Goal: Task Accomplishment & Management: Use online tool/utility

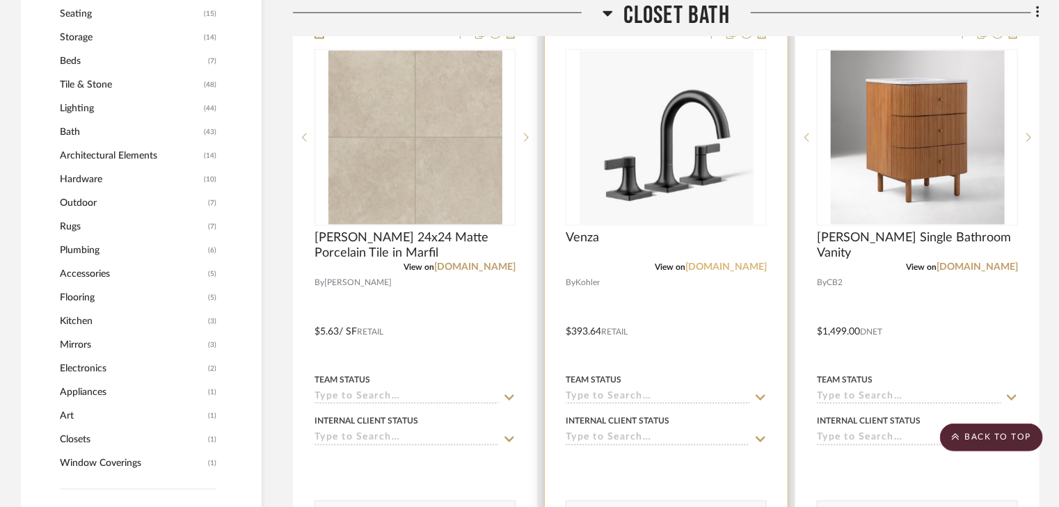
click at [740, 264] on link "[DOMAIN_NAME]" at bounding box center [725, 267] width 81 height 10
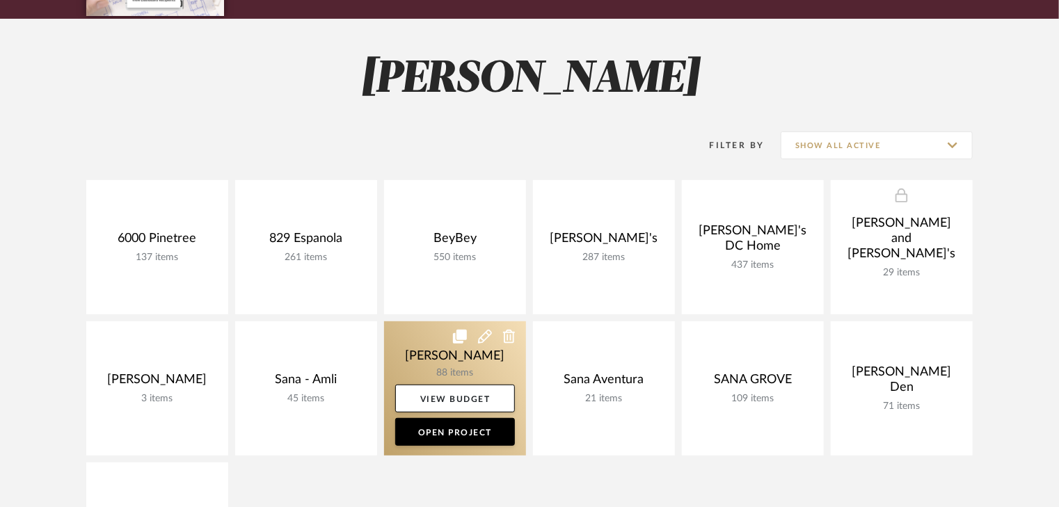
scroll to position [278, 0]
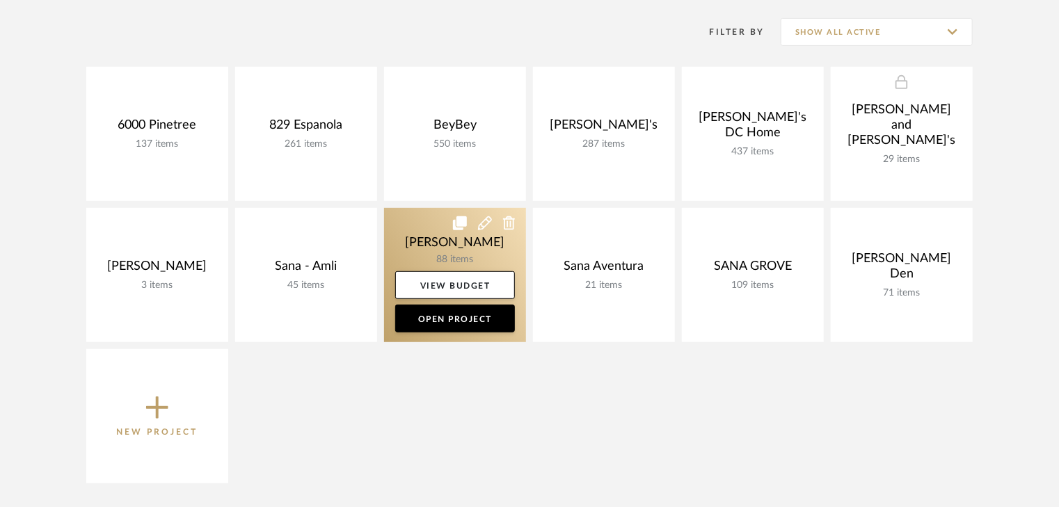
click at [433, 249] on link at bounding box center [455, 275] width 142 height 134
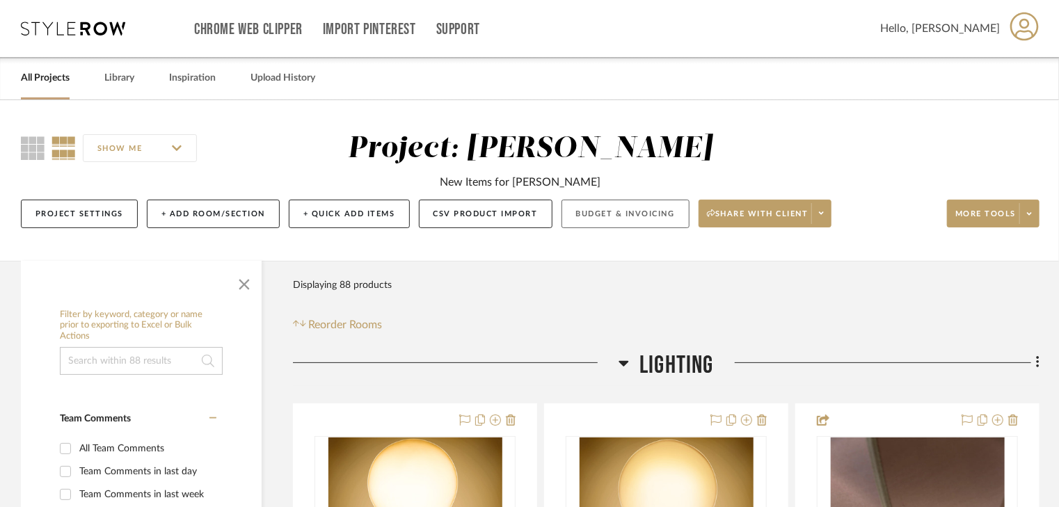
click at [618, 218] on button "Budget & Invoicing" at bounding box center [625, 214] width 128 height 29
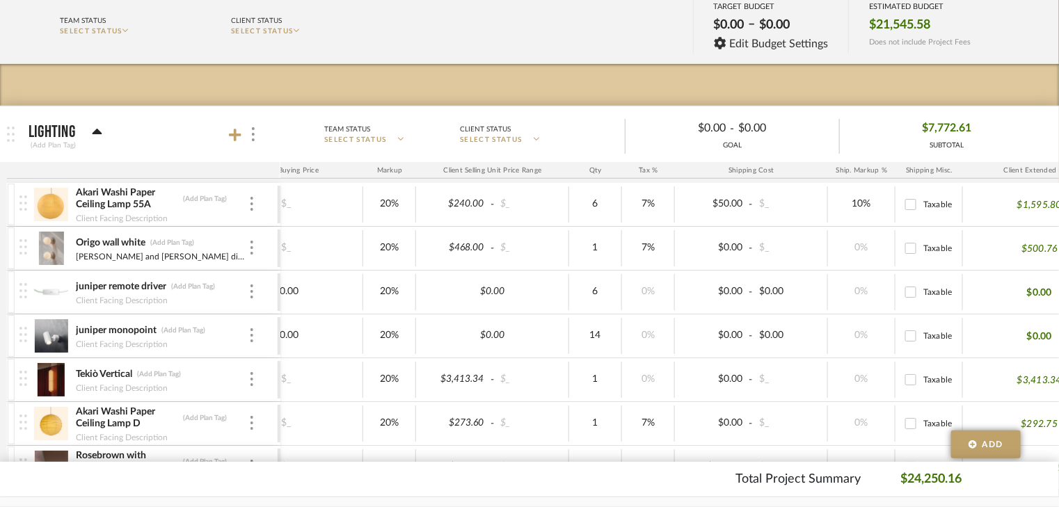
scroll to position [0, 196]
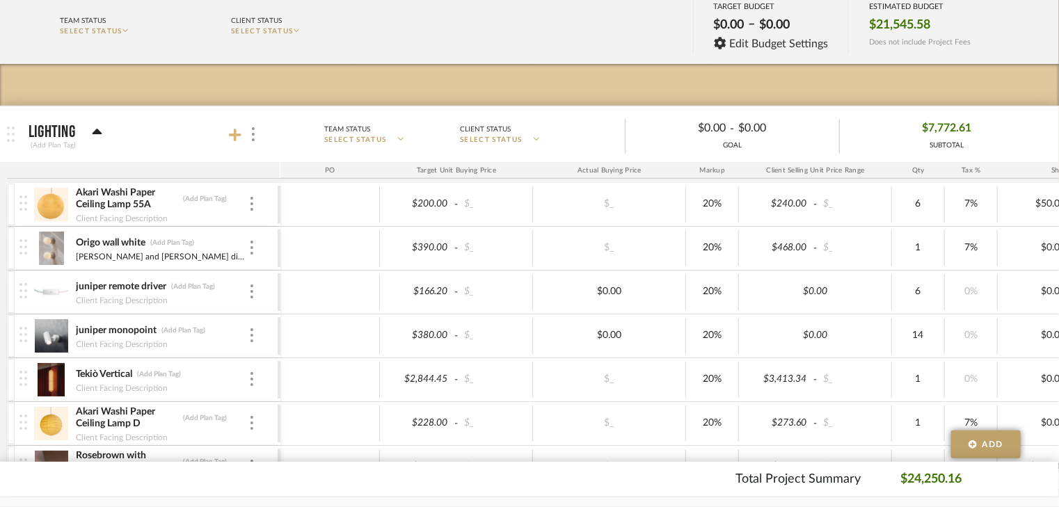
click at [229, 131] on icon at bounding box center [235, 135] width 13 height 14
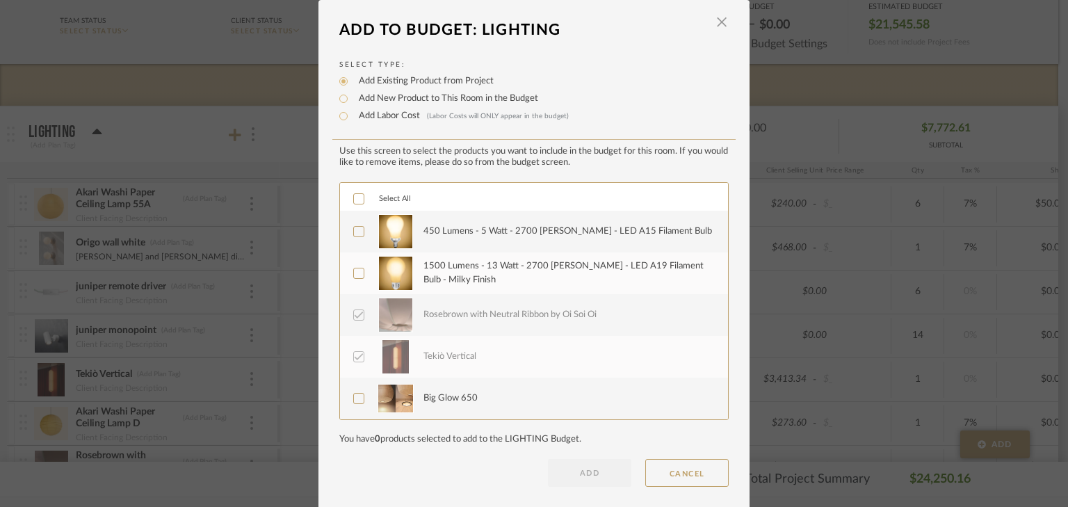
click at [354, 227] on icon at bounding box center [359, 232] width 10 height 10
click at [354, 268] on icon at bounding box center [359, 273] width 10 height 10
click at [588, 469] on button "ADD" at bounding box center [589, 473] width 83 height 28
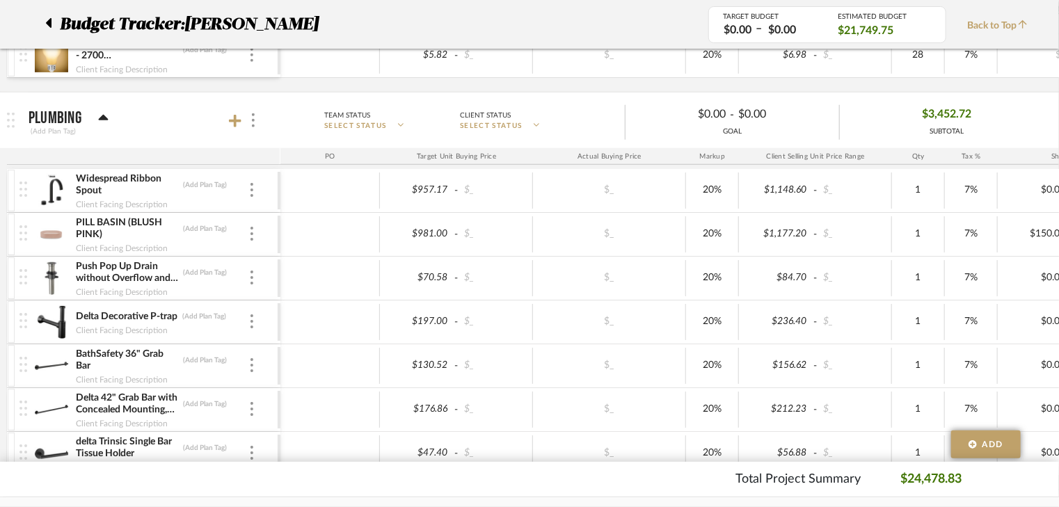
scroll to position [668, 0]
click at [231, 122] on icon at bounding box center [235, 120] width 13 height 14
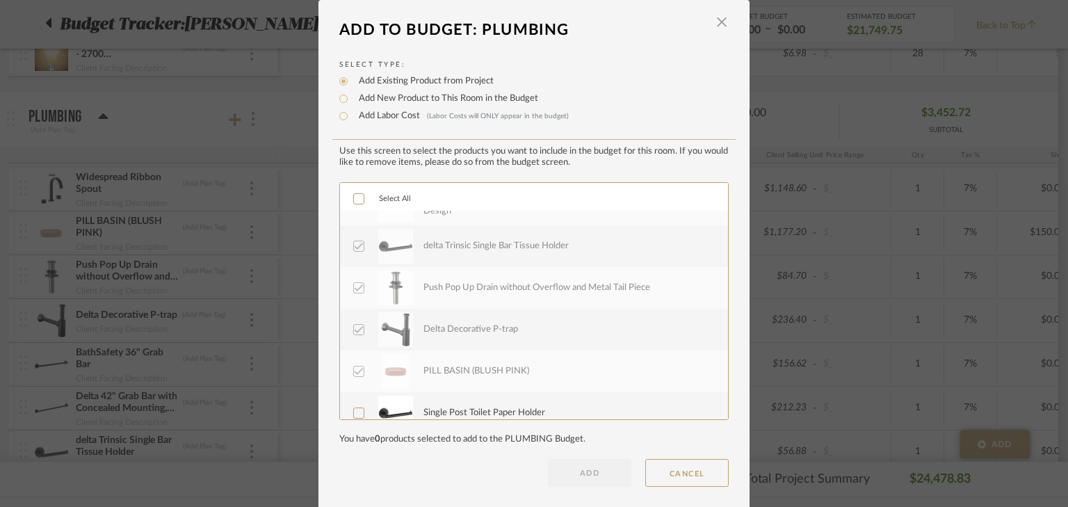
scroll to position [56, 0]
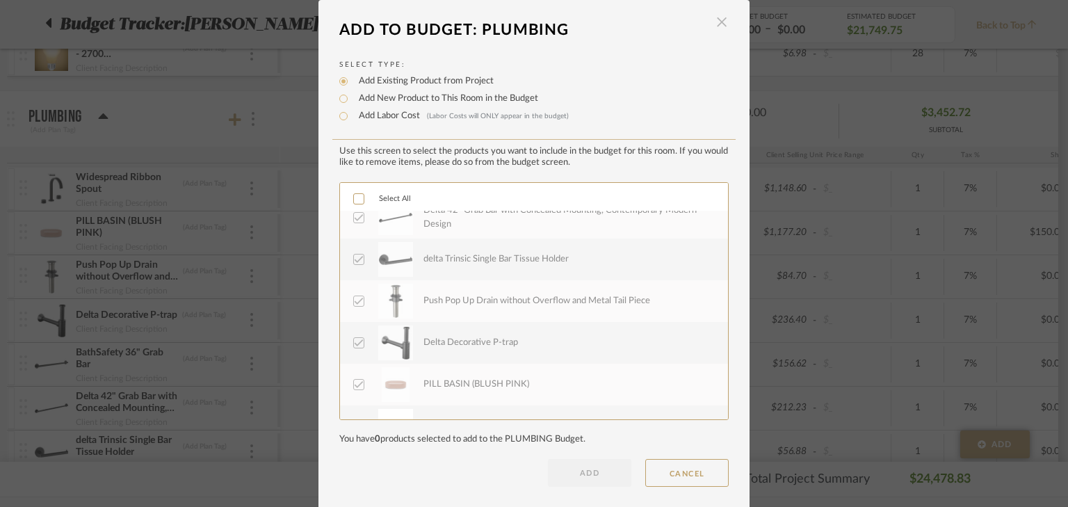
click at [718, 22] on span "button" at bounding box center [722, 22] width 28 height 28
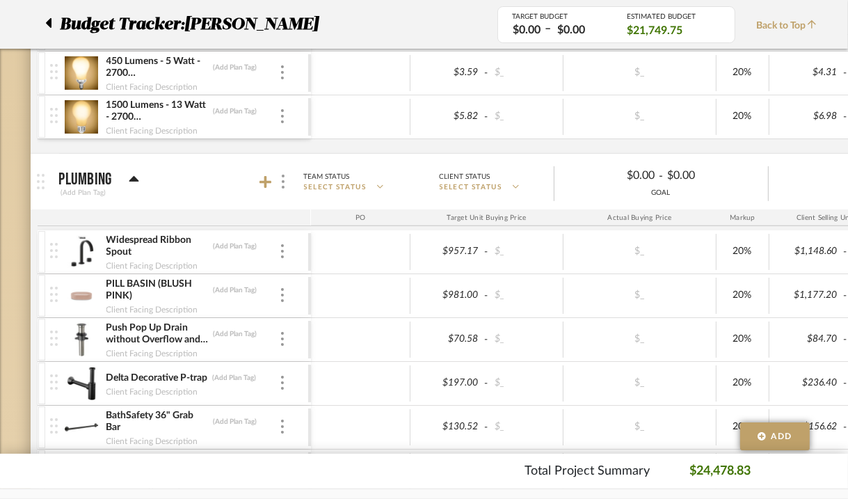
scroll to position [535, 0]
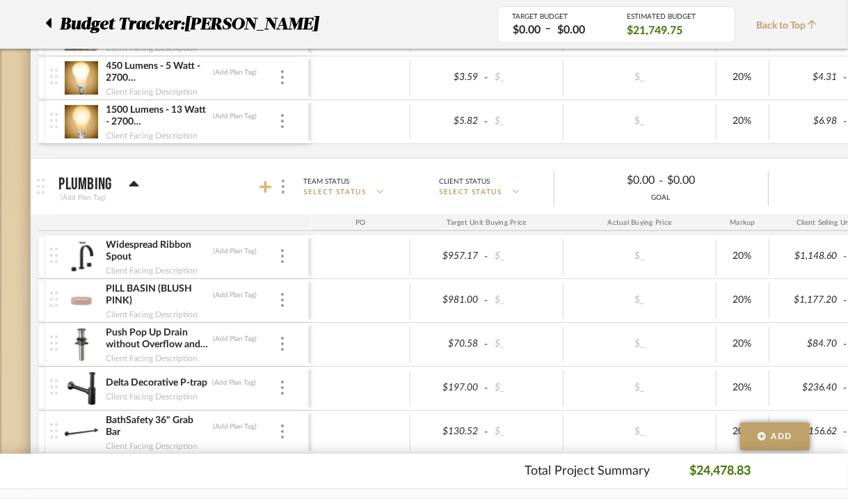
click at [264, 184] on icon at bounding box center [265, 187] width 13 height 13
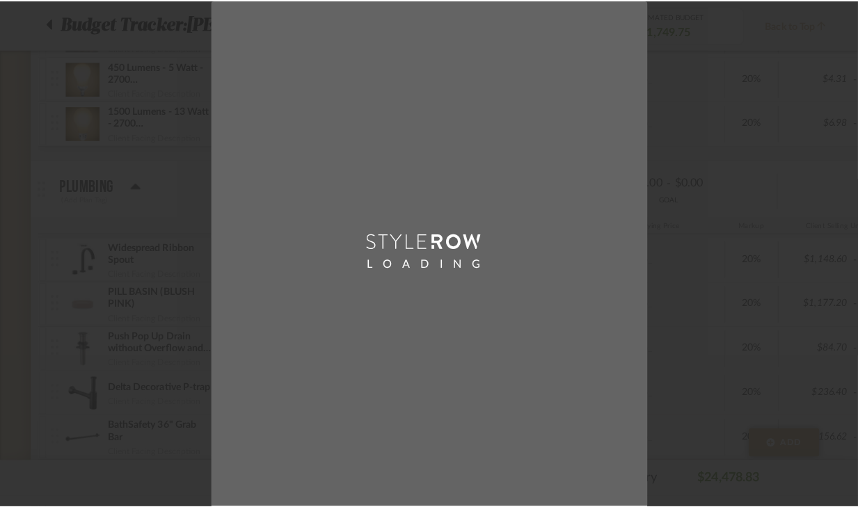
scroll to position [0, 0]
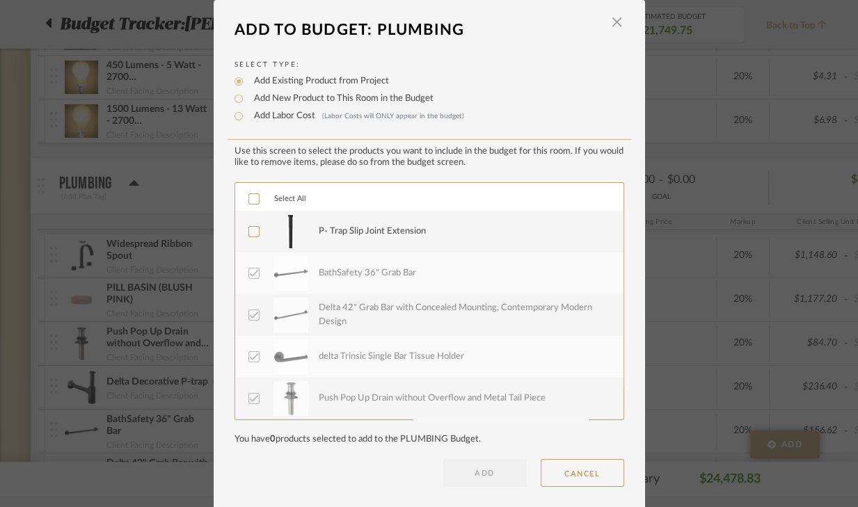
click at [249, 230] on icon at bounding box center [254, 232] width 10 height 10
click at [499, 472] on button "ADD" at bounding box center [484, 473] width 83 height 28
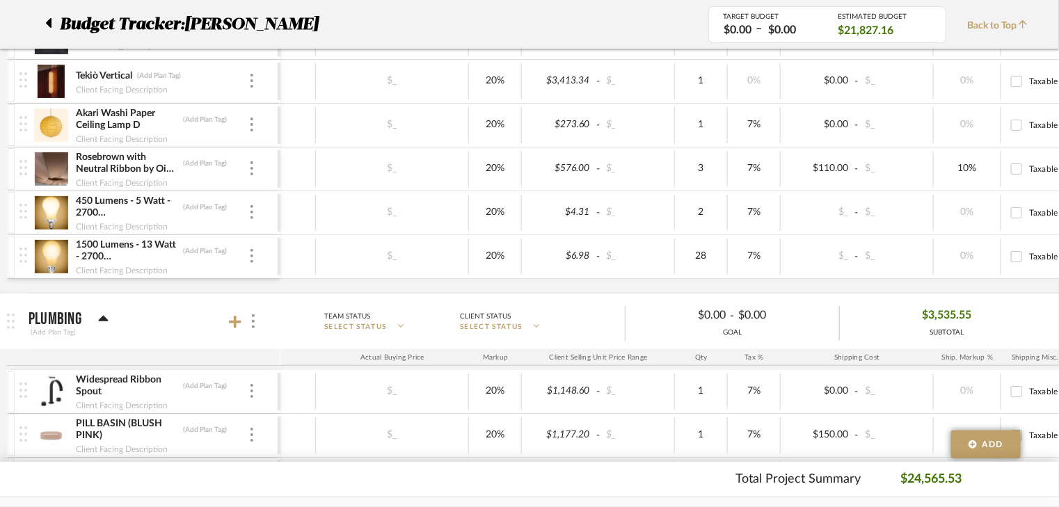
scroll to position [0, 312]
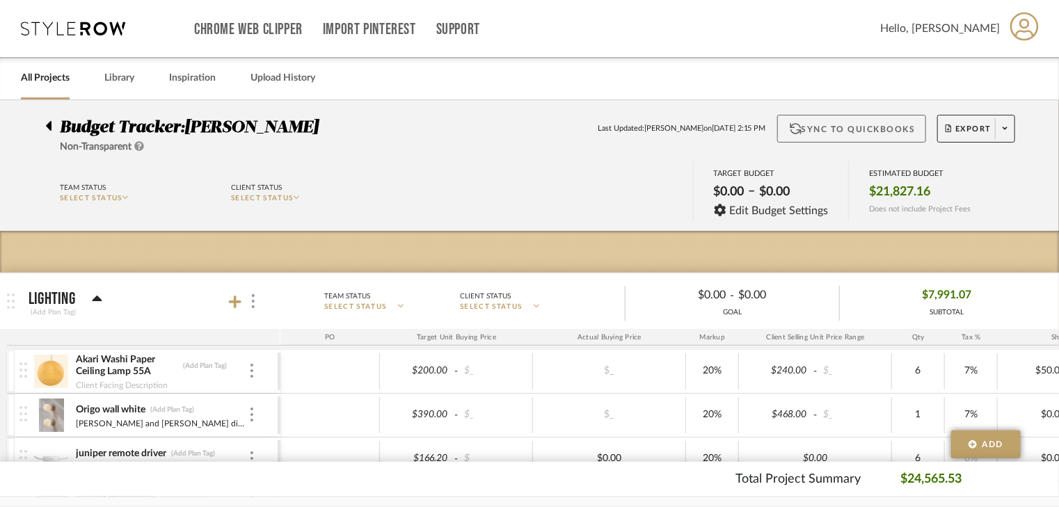
click at [860, 131] on button "Sync to QuickBooks" at bounding box center [852, 129] width 150 height 28
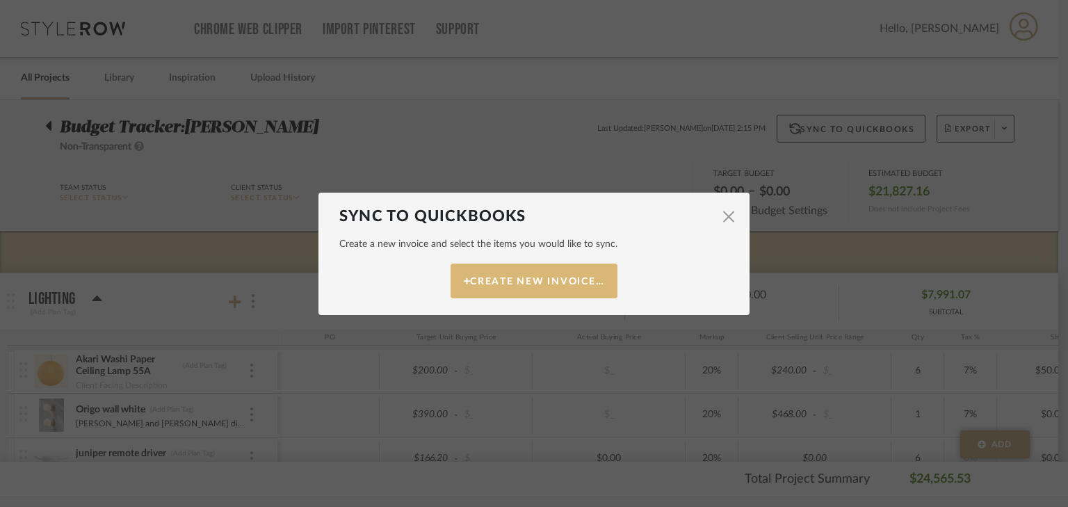
click at [506, 287] on button "Create New Invoice…" at bounding box center [534, 281] width 167 height 35
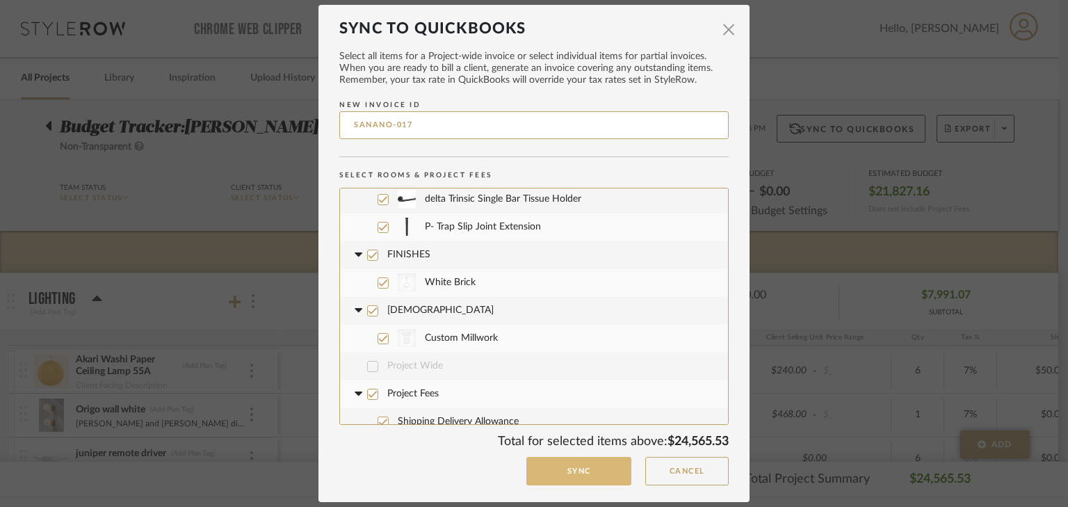
click at [557, 475] on button "Sync" at bounding box center [578, 471] width 105 height 29
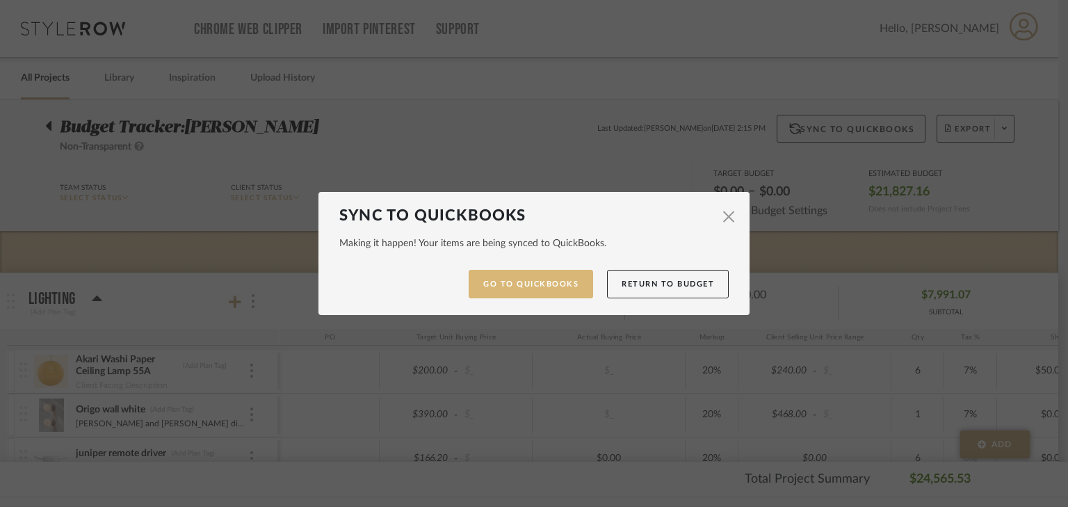
click at [510, 277] on link "Go to QuickBooks" at bounding box center [531, 284] width 124 height 29
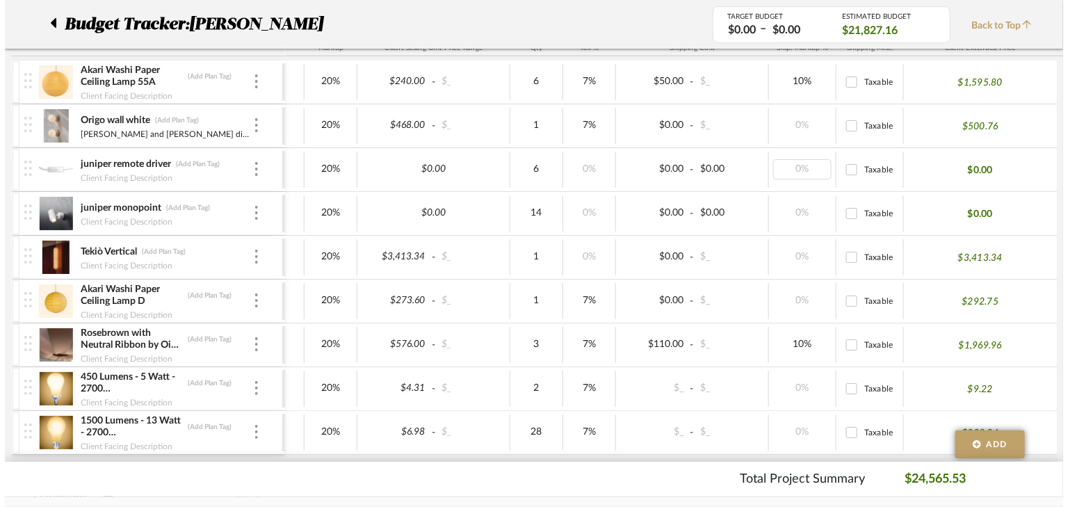
scroll to position [0, 0]
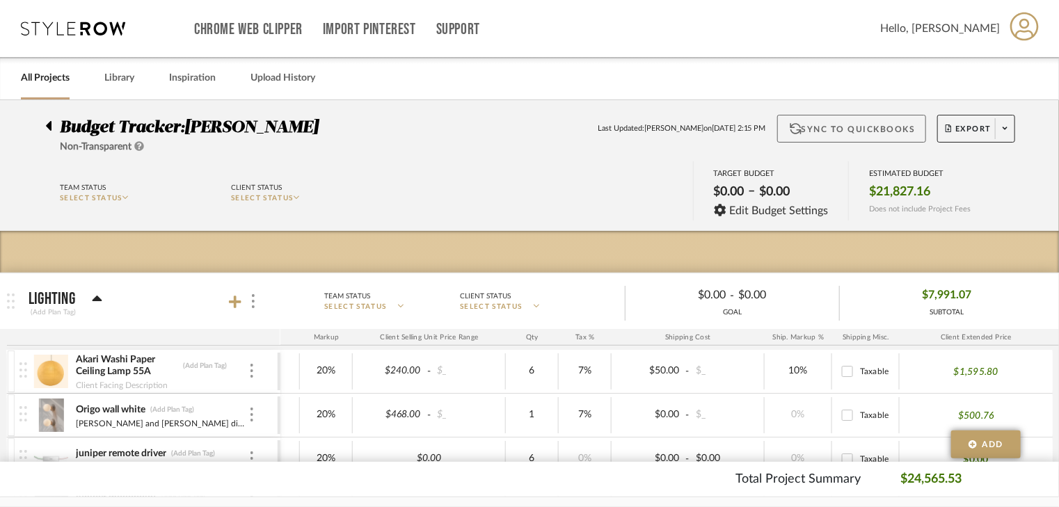
click at [843, 125] on button "Sync to QuickBooks" at bounding box center [852, 129] width 150 height 28
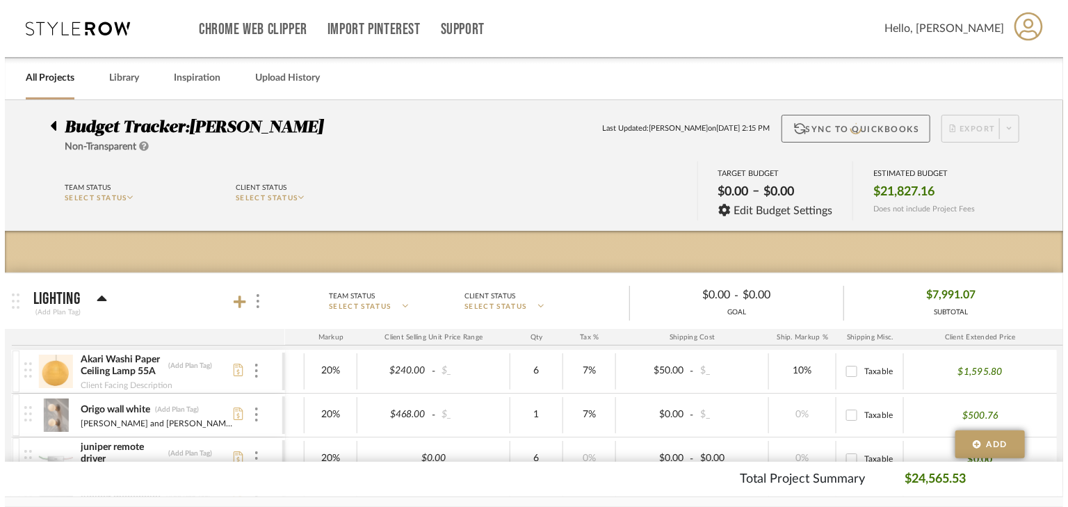
scroll to position [0, 188]
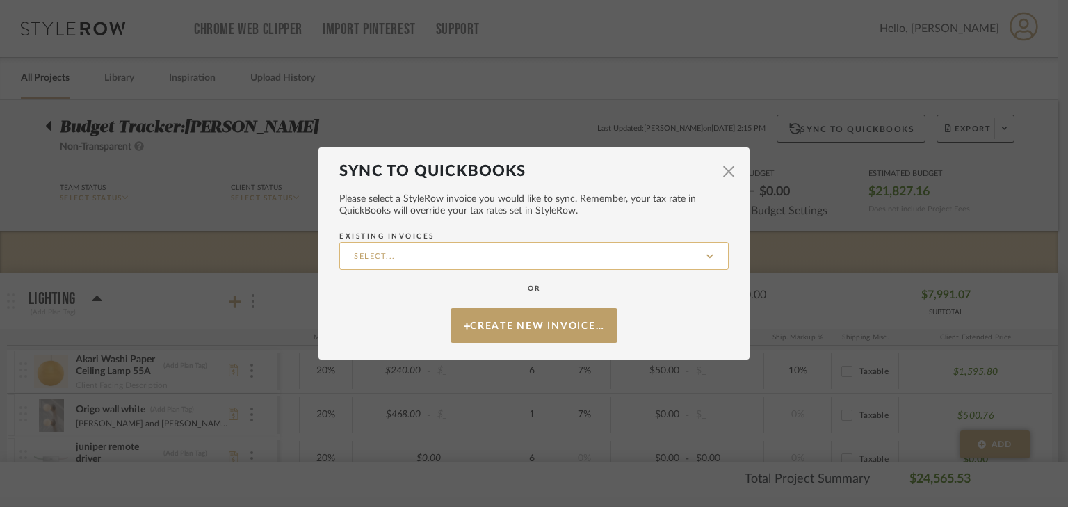
click at [610, 251] on input "Existing Invoices" at bounding box center [533, 256] width 389 height 28
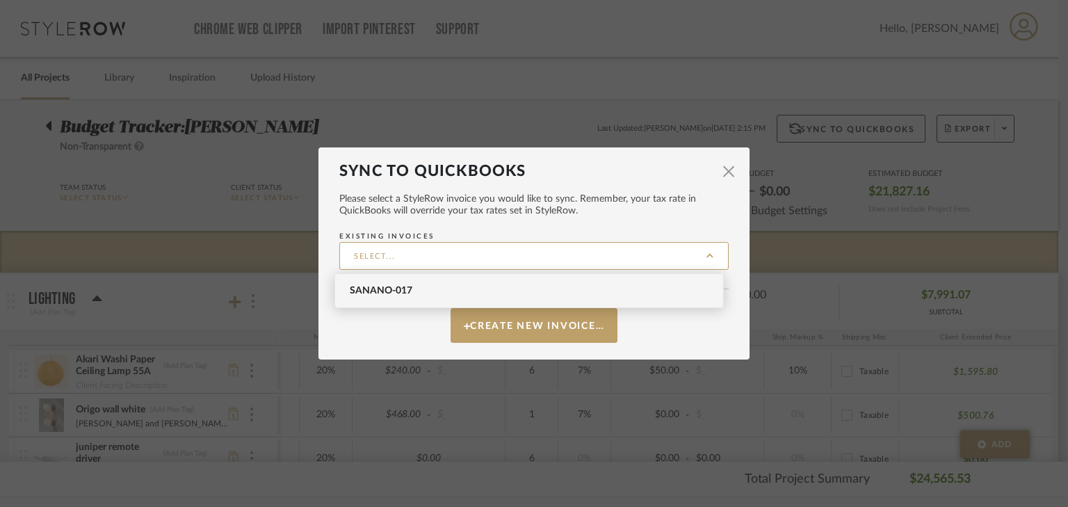
click at [556, 292] on span "SANANO-017" at bounding box center [531, 291] width 362 height 12
type input "SANANO-017"
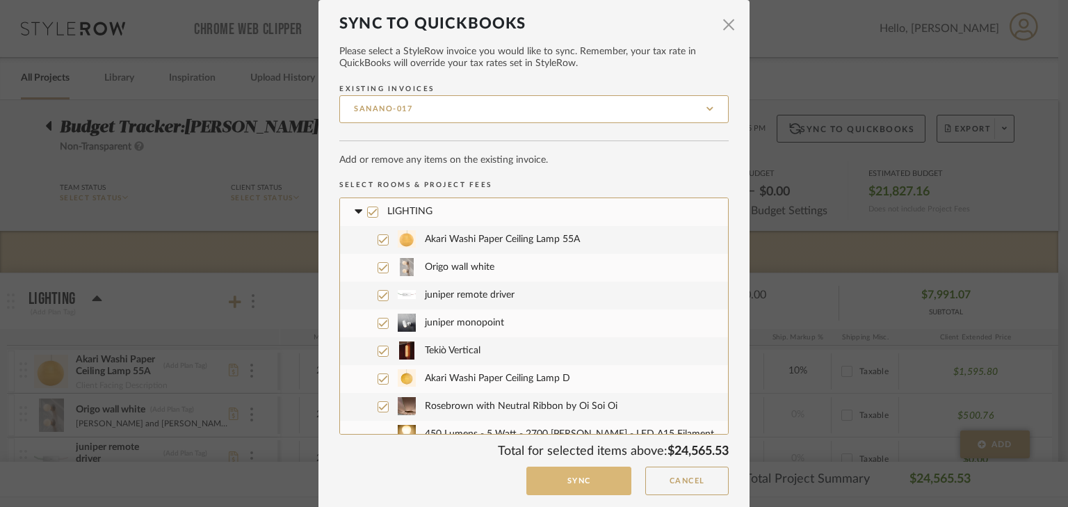
click at [595, 484] on button "Sync" at bounding box center [578, 481] width 105 height 29
